Goal: Entertainment & Leisure: Consume media (video, audio)

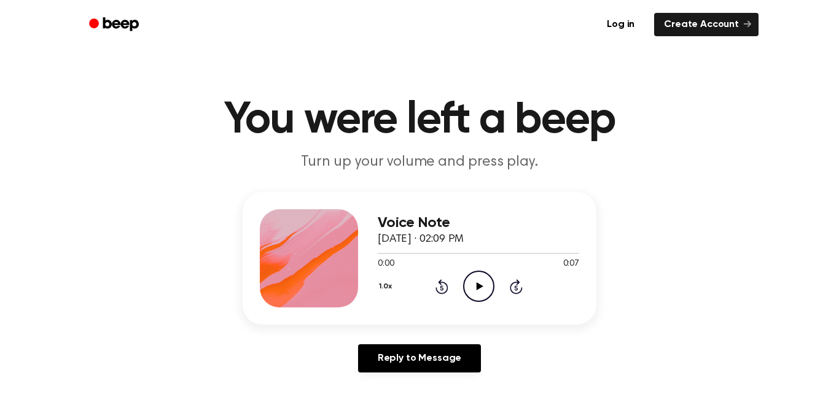
click at [472, 281] on icon "Play Audio" at bounding box center [478, 286] width 31 height 31
click at [480, 287] on icon at bounding box center [479, 287] width 7 height 8
click at [471, 273] on circle at bounding box center [479, 287] width 30 height 30
click at [473, 278] on icon "Play Audio" at bounding box center [478, 286] width 31 height 31
click at [473, 278] on icon "Pause Audio" at bounding box center [478, 286] width 31 height 31
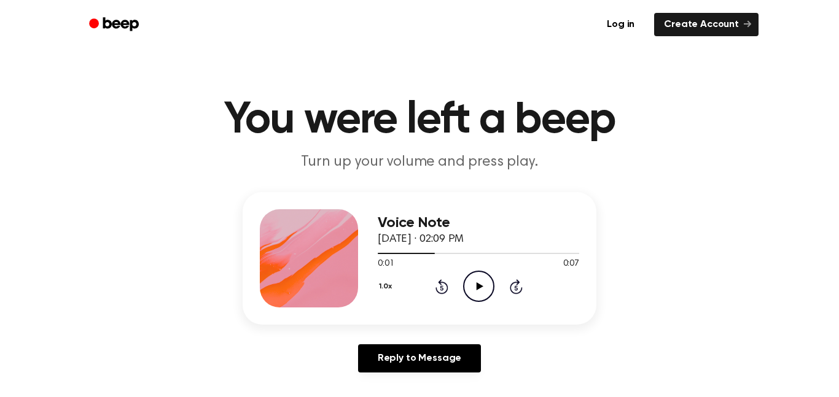
click at [474, 293] on icon "Play Audio" at bounding box center [478, 286] width 31 height 31
click at [474, 293] on icon "Pause Audio" at bounding box center [478, 286] width 31 height 31
click at [474, 293] on icon "Play Audio" at bounding box center [478, 286] width 31 height 31
click at [474, 293] on icon "Pause Audio" at bounding box center [478, 286] width 31 height 31
click at [474, 284] on icon "Play Audio" at bounding box center [478, 286] width 31 height 31
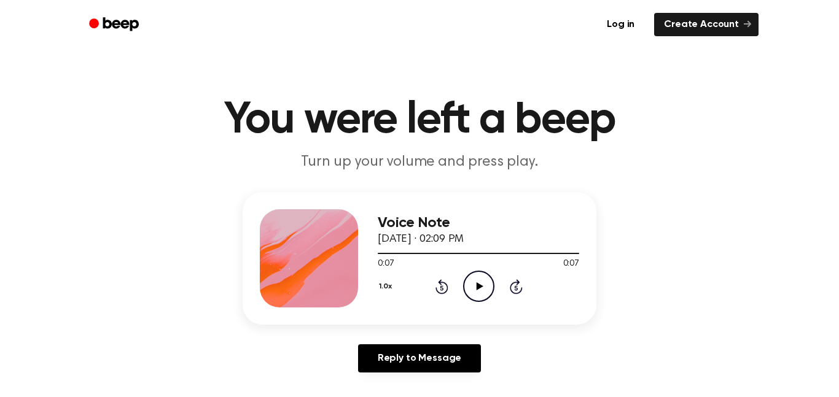
click at [482, 287] on icon "Play Audio" at bounding box center [478, 286] width 31 height 31
click at [483, 292] on icon "Pause Audio" at bounding box center [478, 286] width 31 height 31
click at [477, 291] on icon "Play Audio" at bounding box center [478, 286] width 31 height 31
click at [477, 291] on icon "Pause Audio" at bounding box center [478, 286] width 31 height 31
click at [485, 282] on icon "Play Audio" at bounding box center [478, 286] width 31 height 31
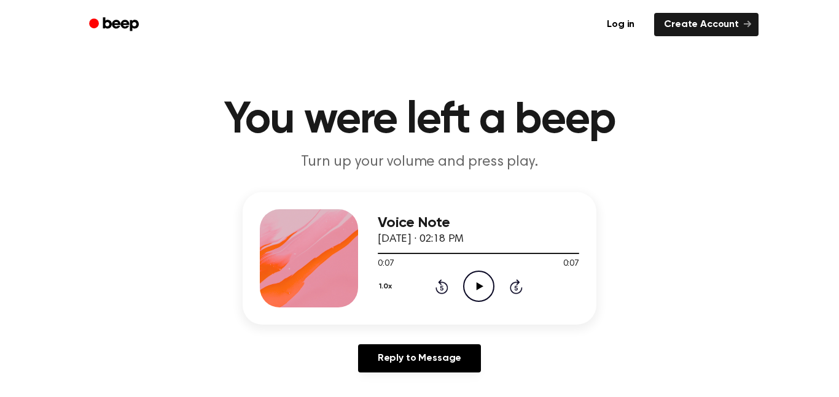
click at [485, 289] on icon "Play Audio" at bounding box center [478, 286] width 31 height 31
click at [483, 294] on icon "Pause Audio" at bounding box center [478, 286] width 31 height 31
click at [483, 294] on icon "Play Audio" at bounding box center [478, 286] width 31 height 31
click at [483, 294] on icon "Pause Audio" at bounding box center [478, 286] width 31 height 31
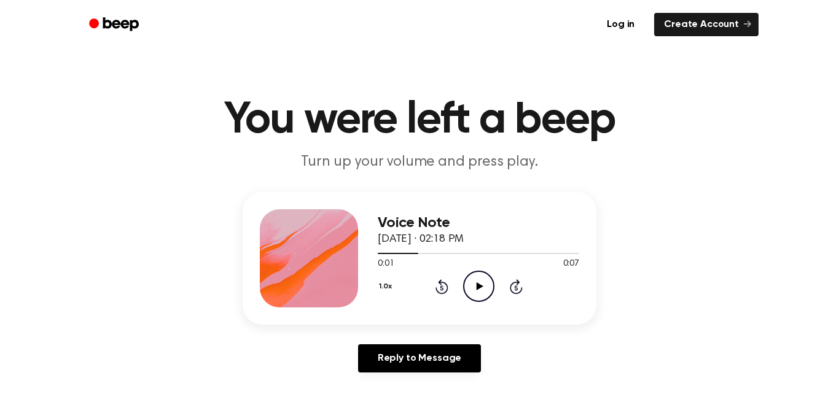
click at [483, 294] on icon "Play Audio" at bounding box center [478, 286] width 31 height 31
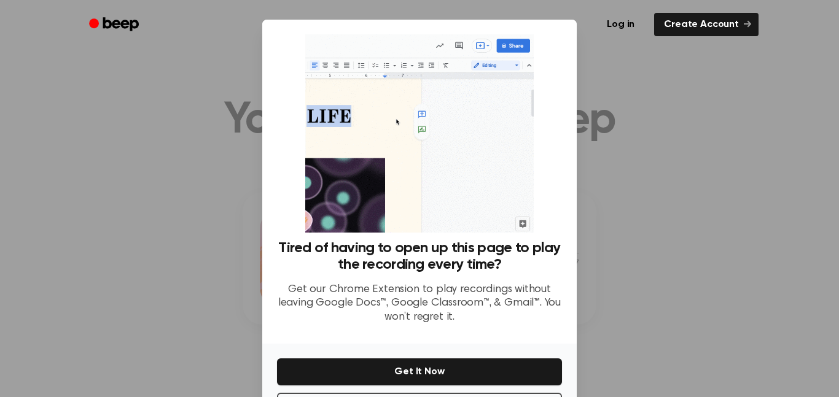
click at [789, 318] on div at bounding box center [419, 198] width 839 height 397
click at [673, 136] on div at bounding box center [419, 198] width 839 height 397
